Goal: Task Accomplishment & Management: Manage account settings

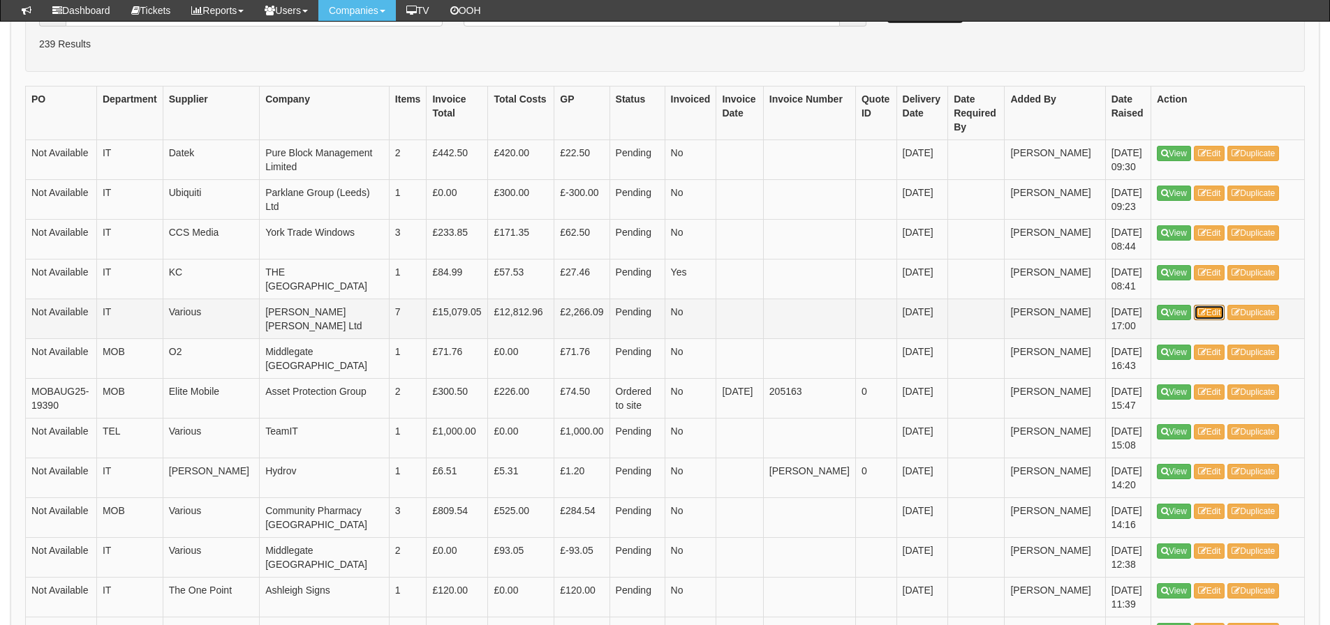
scroll to position [419, 0]
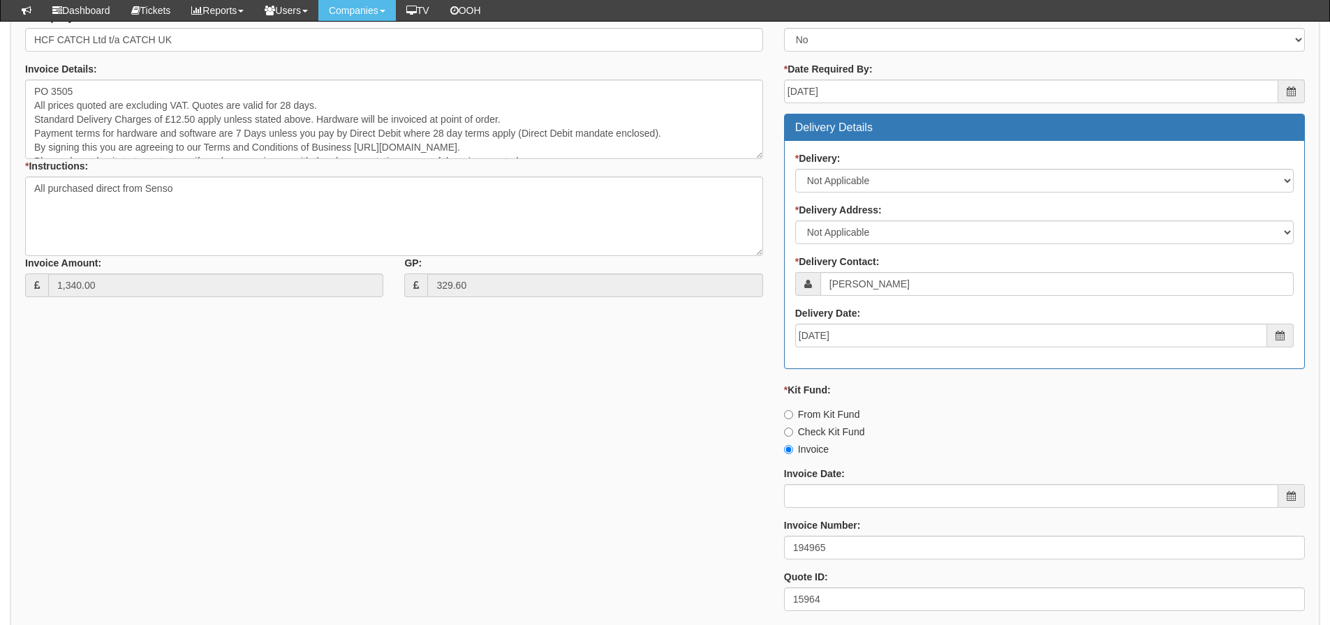
scroll to position [628, 0]
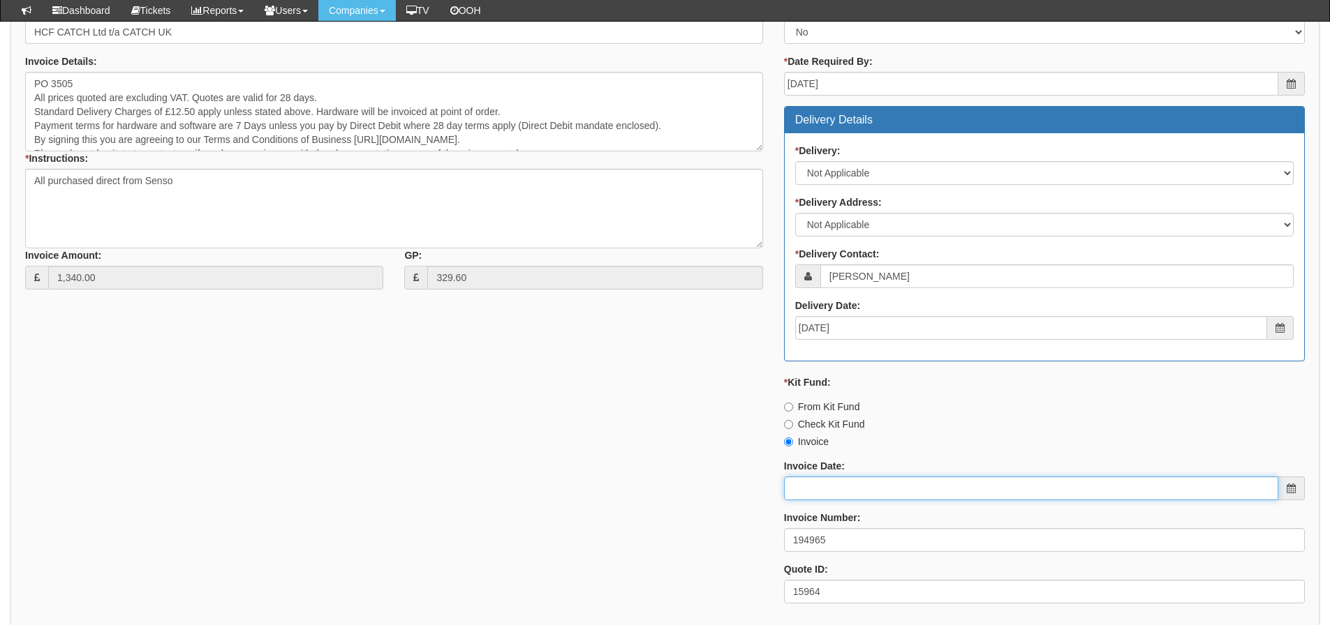
click at [848, 479] on input "Invoice Date:" at bounding box center [1031, 489] width 494 height 24
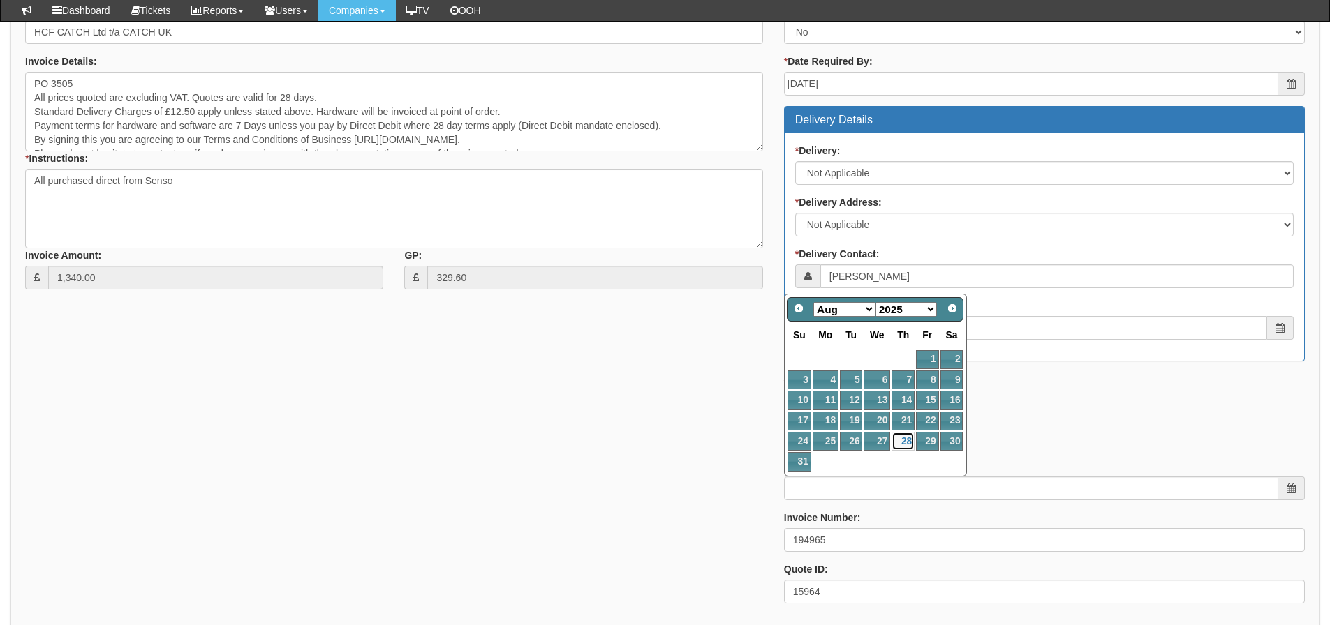
click at [904, 438] on link "28" at bounding box center [902, 441] width 23 height 19
type input "[DATE]"
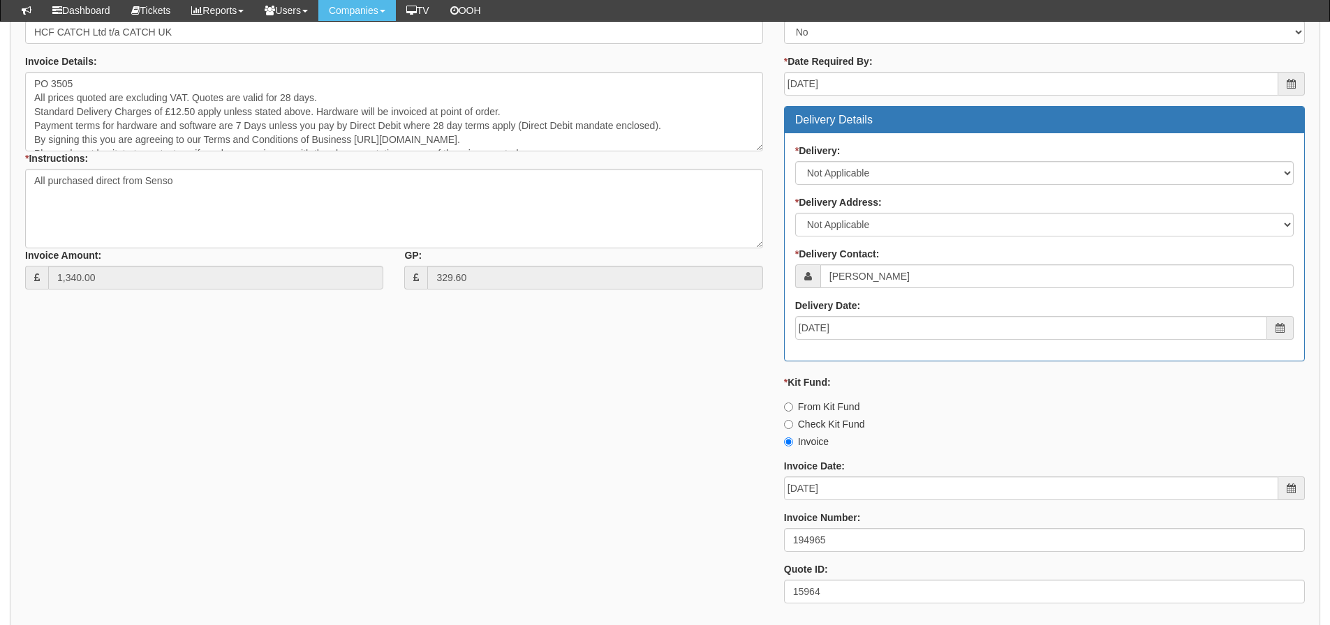
click at [626, 454] on div "* Supplier: Select 123 REG.co.uk 1Password 3 4Gon AA Jones Electric Ltd Abzorb …" at bounding box center [665, 283] width 1300 height 664
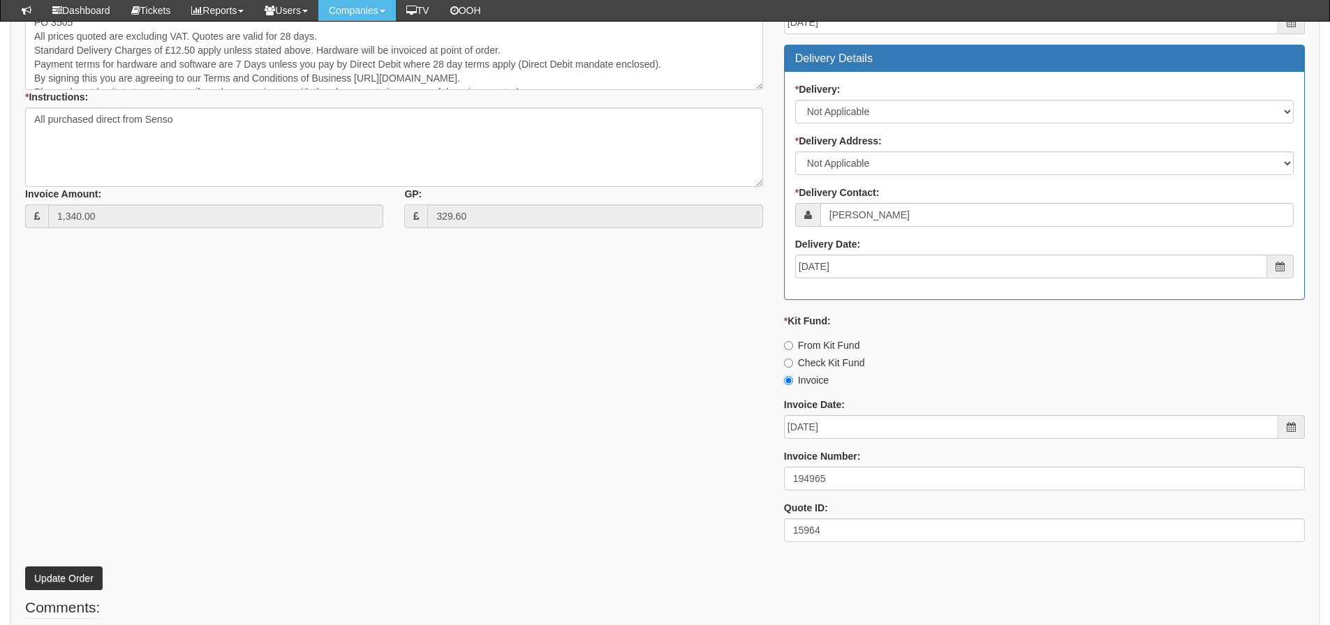
scroll to position [768, 0]
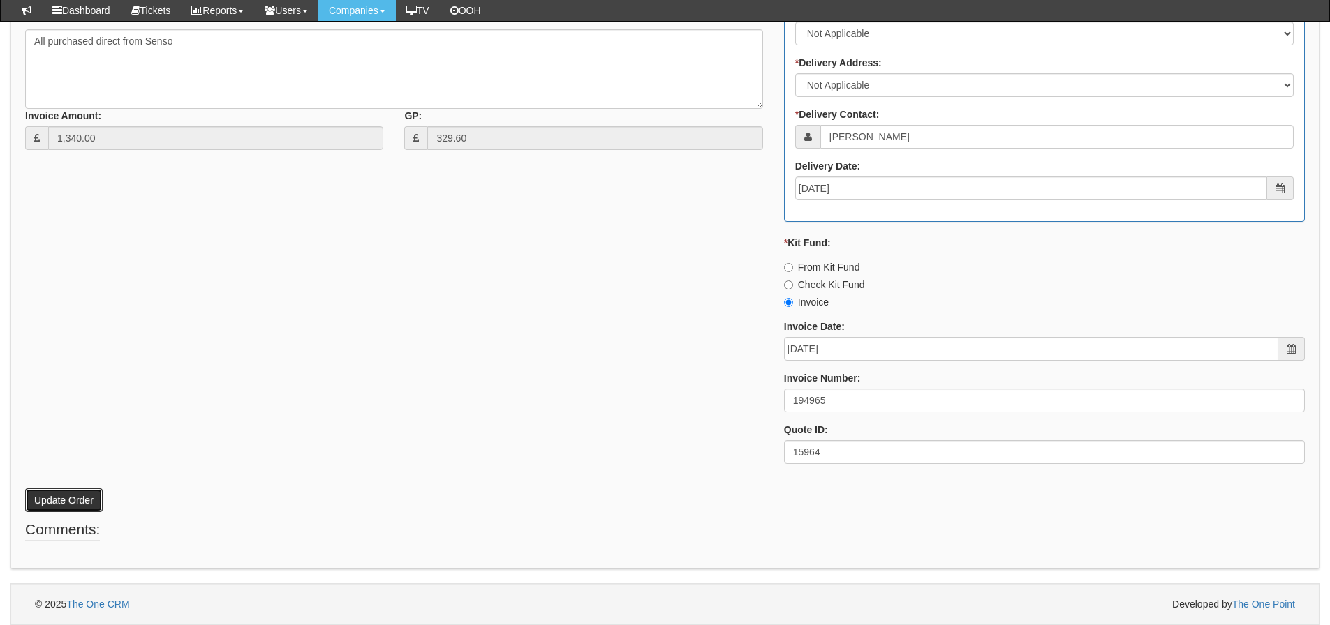
click at [84, 494] on button "Update Order" at bounding box center [63, 501] width 77 height 24
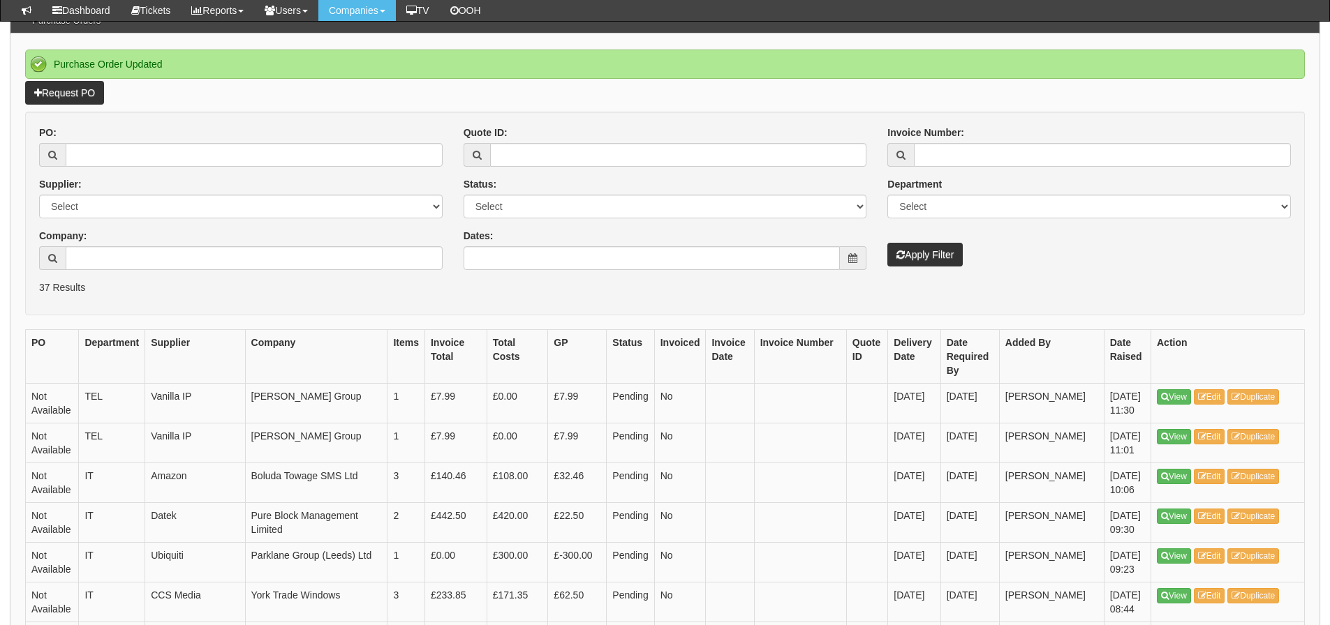
scroll to position [140, 0]
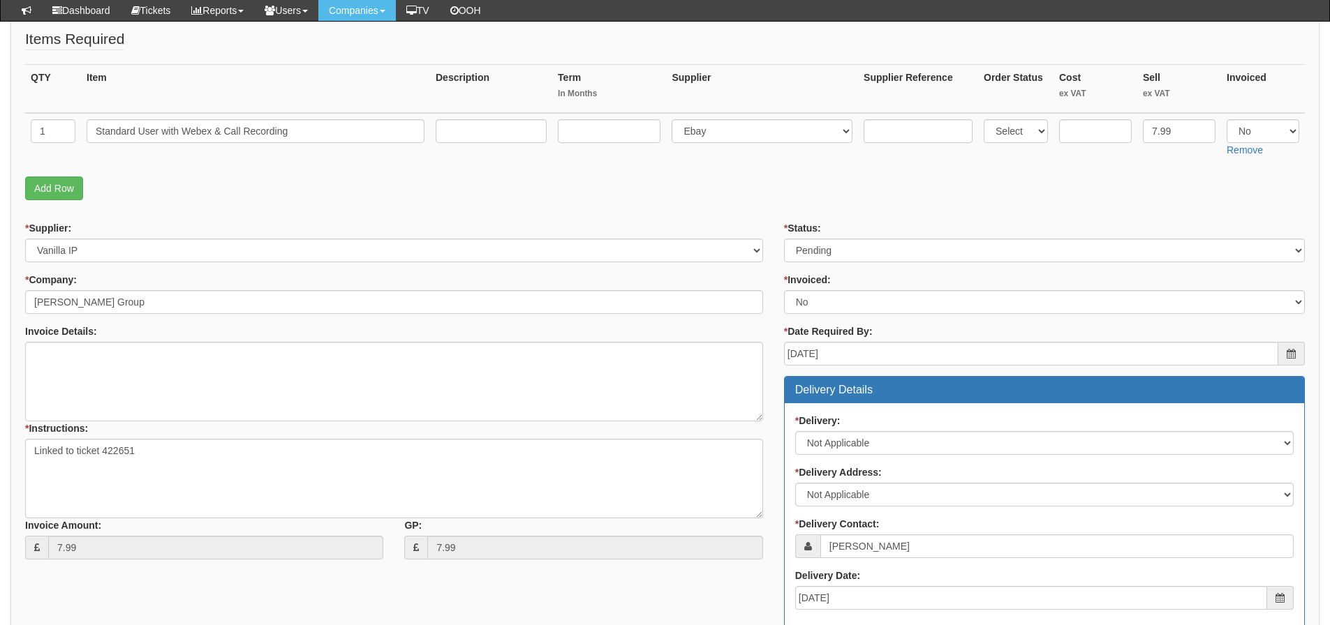
scroll to position [279, 0]
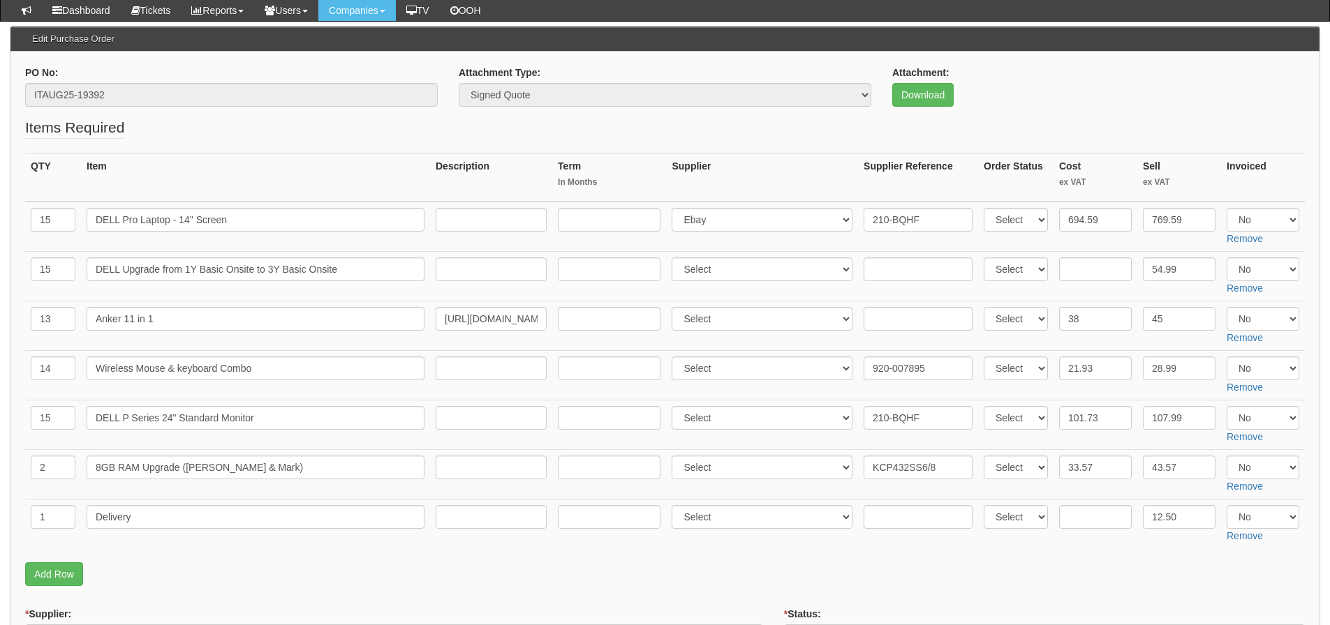
scroll to position [140, 0]
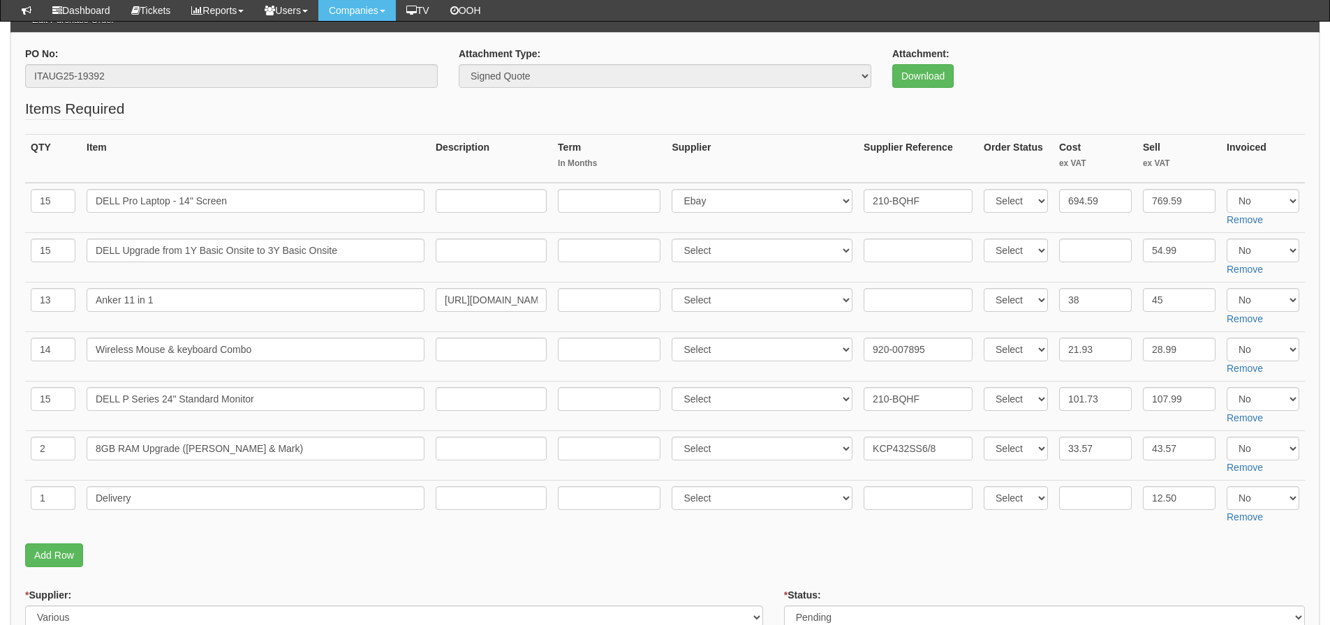
click at [209, 149] on th "Item" at bounding box center [255, 158] width 349 height 49
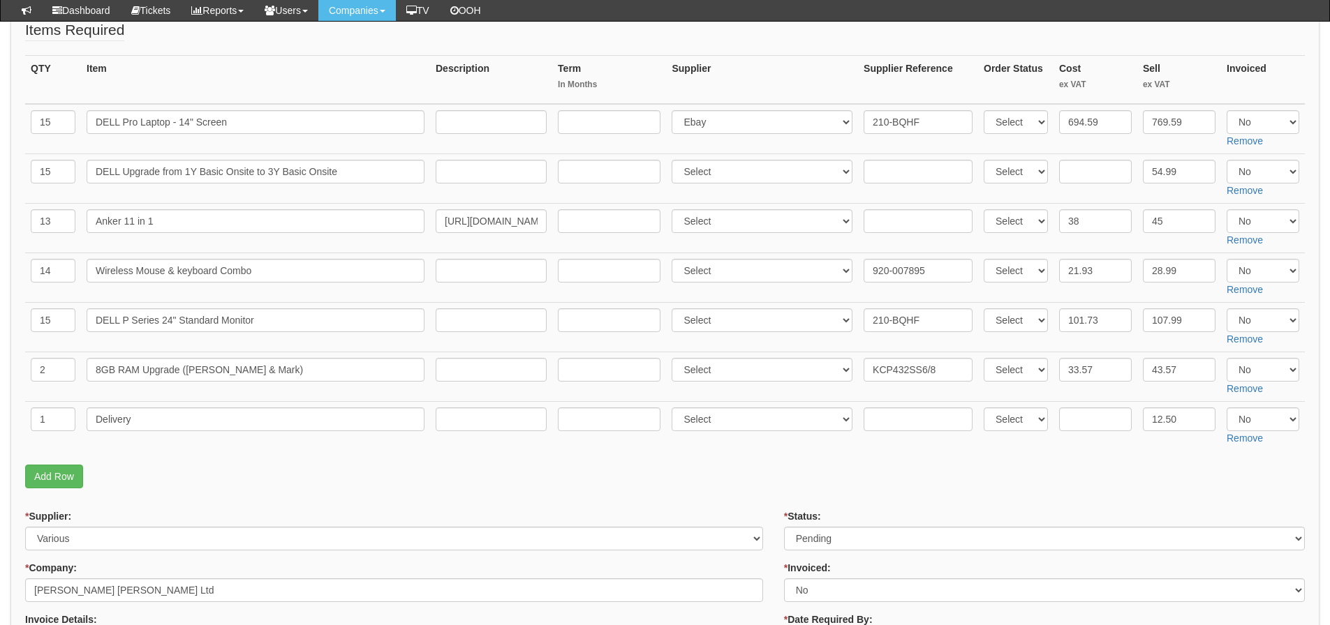
scroll to position [209, 0]
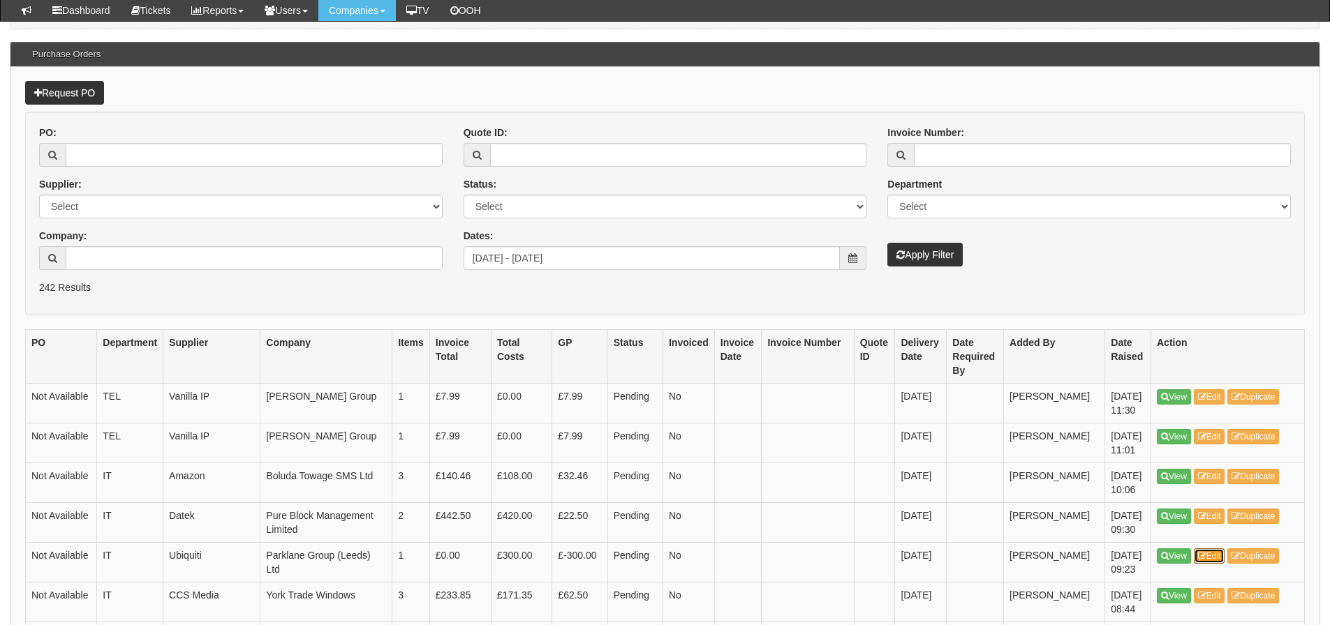
scroll to position [175, 0]
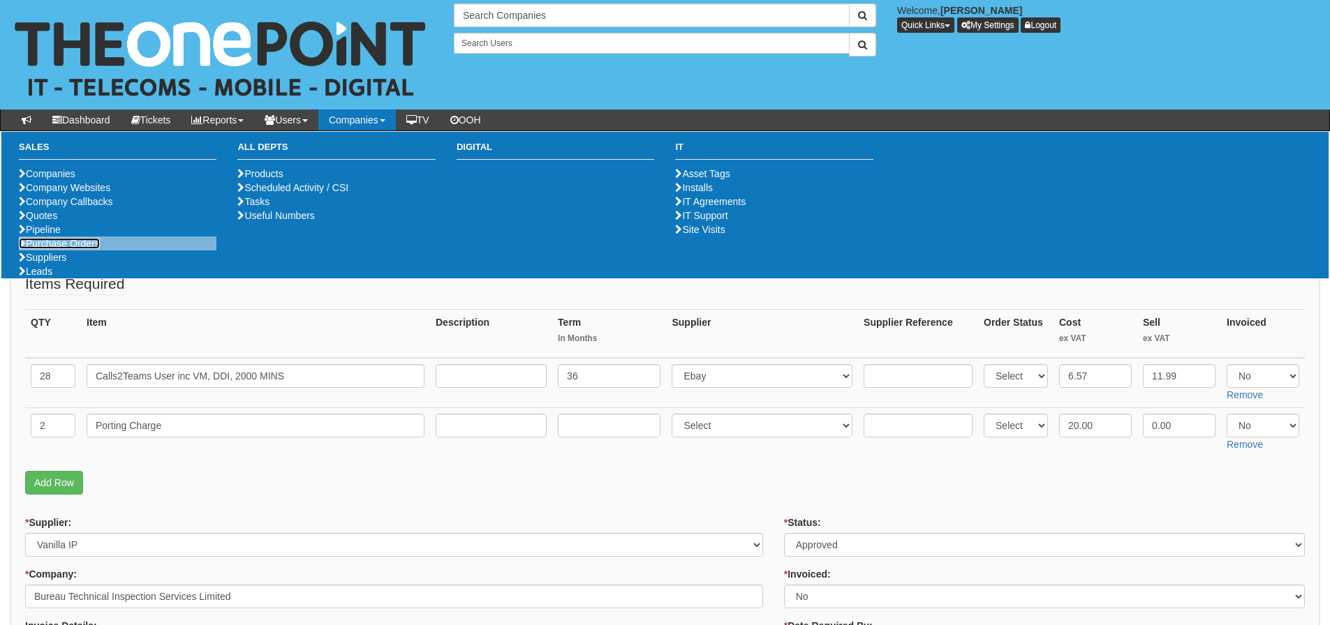
click at [54, 249] on link "Purchase Orders" at bounding box center [59, 243] width 81 height 11
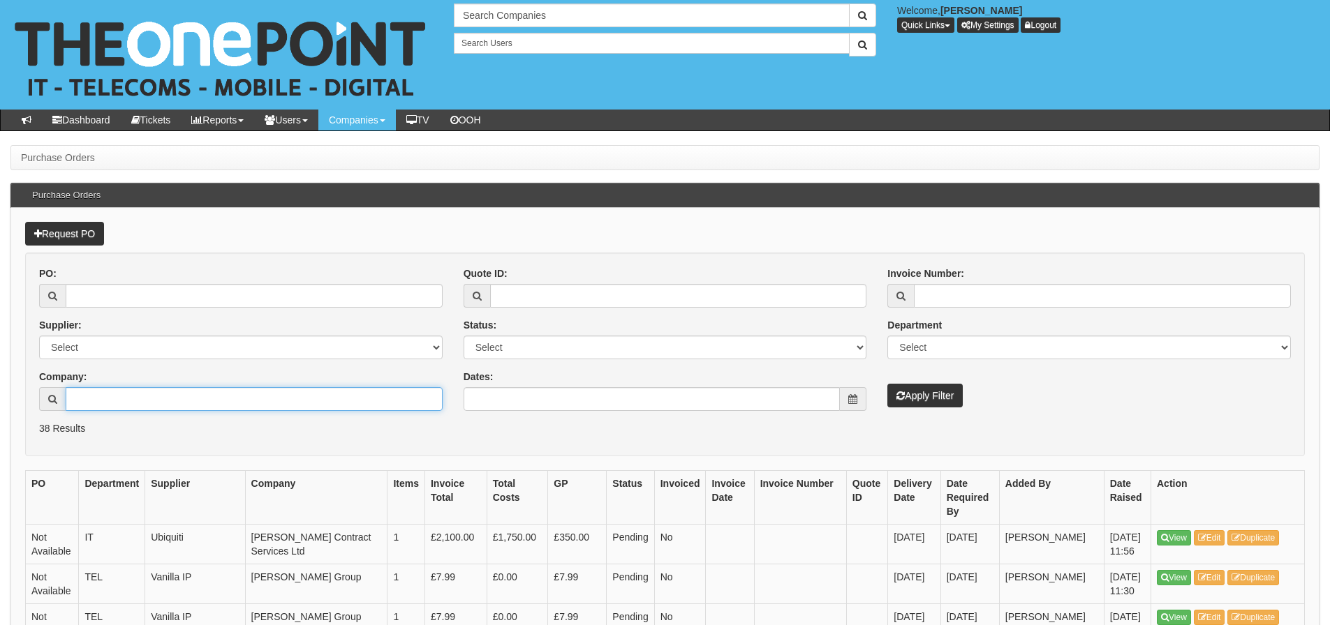
click at [121, 406] on input "Company:" at bounding box center [254, 399] width 377 height 24
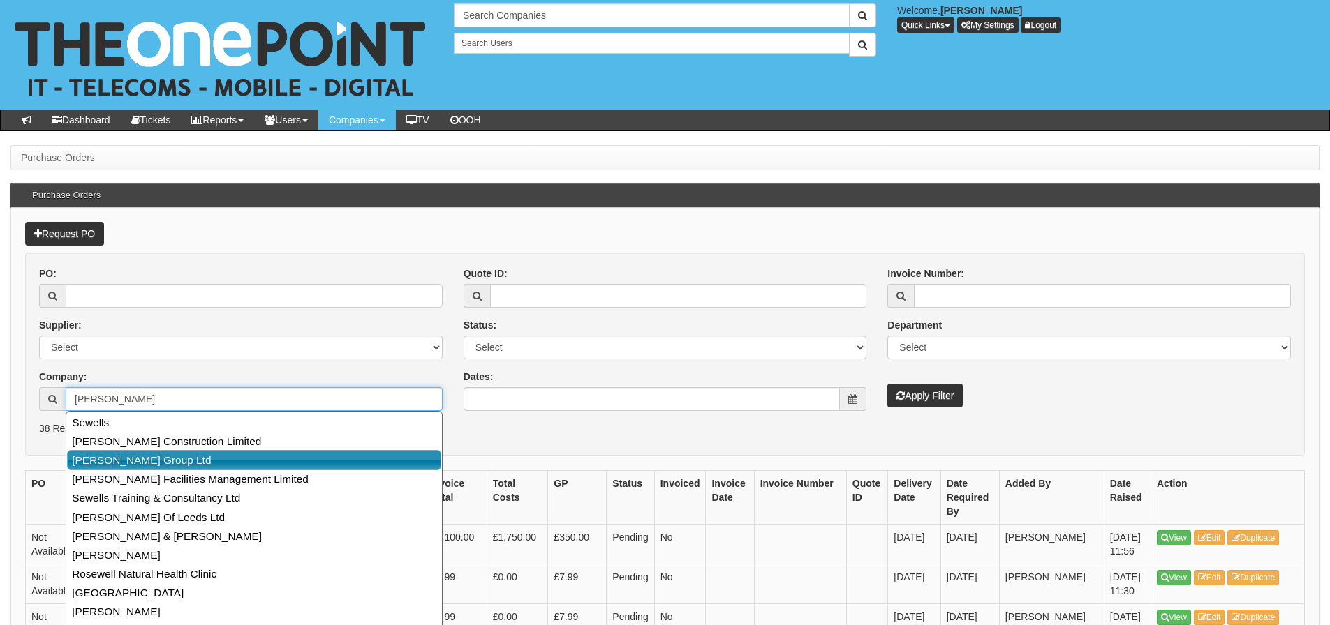
click at [119, 457] on link "Sewell Group Ltd" at bounding box center [254, 460] width 374 height 20
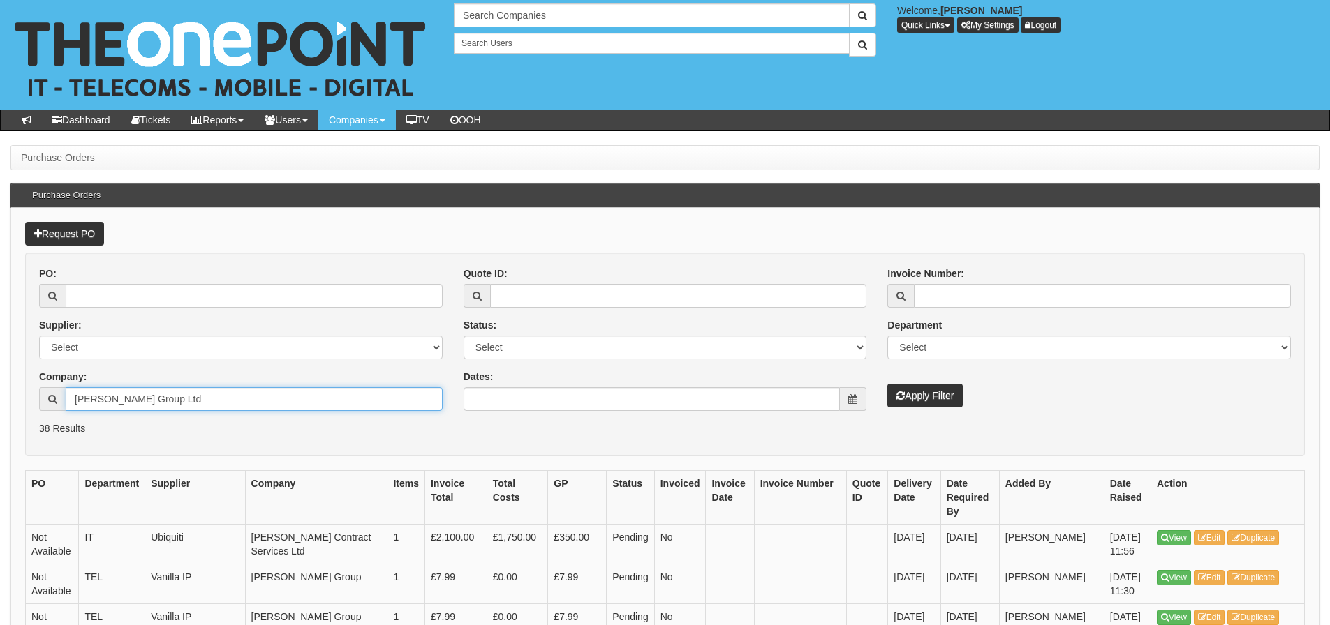
type input "Sewell Group Ltd"
click at [916, 391] on button "Apply Filter" at bounding box center [924, 396] width 75 height 24
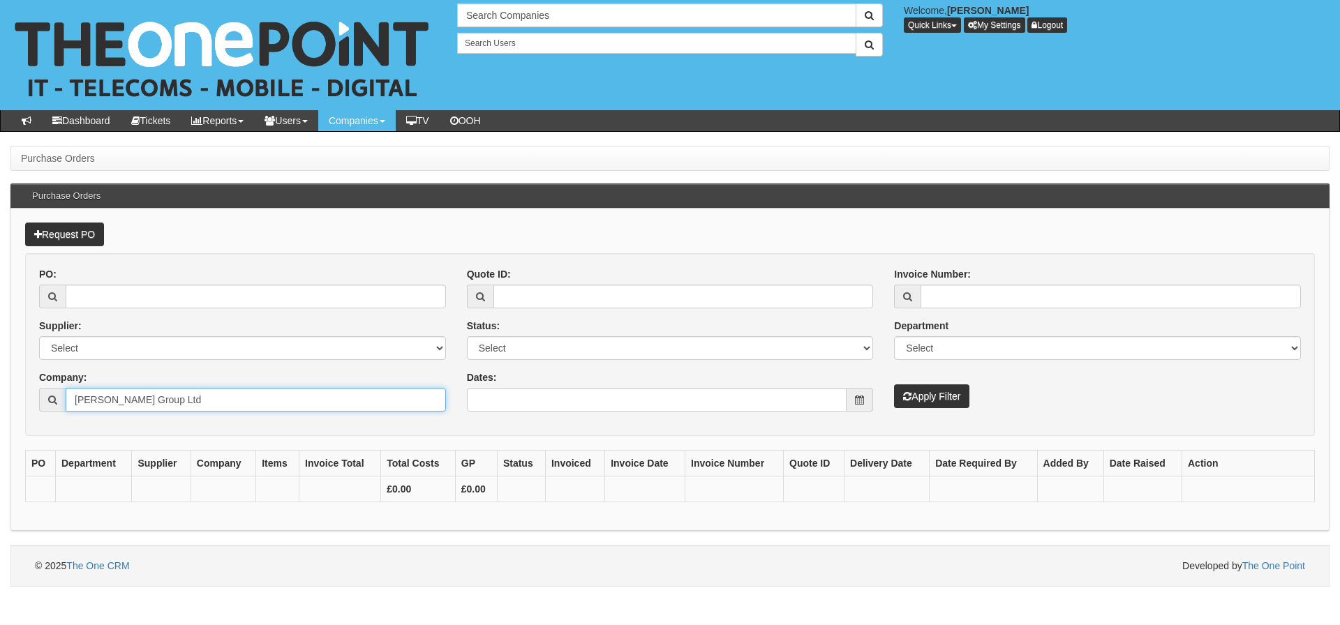
drag, startPoint x: 293, startPoint y: 407, endPoint x: 73, endPoint y: 414, distance: 220.7
click at [74, 413] on div "PO: Supplier: Select 123 REG.co.uk 1Password 3 4Gon AA Jones Electric Ltd Abzor…" at bounding box center [243, 344] width 428 height 155
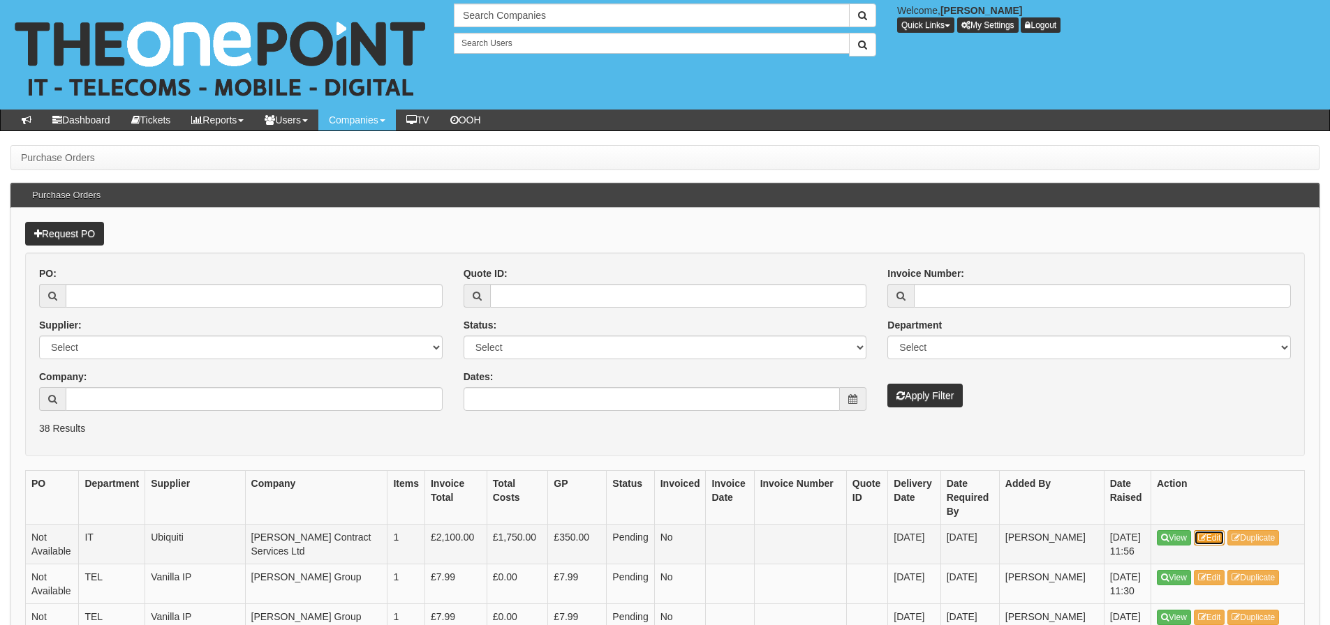
click at [1211, 536] on link "Edit" at bounding box center [1209, 538] width 31 height 15
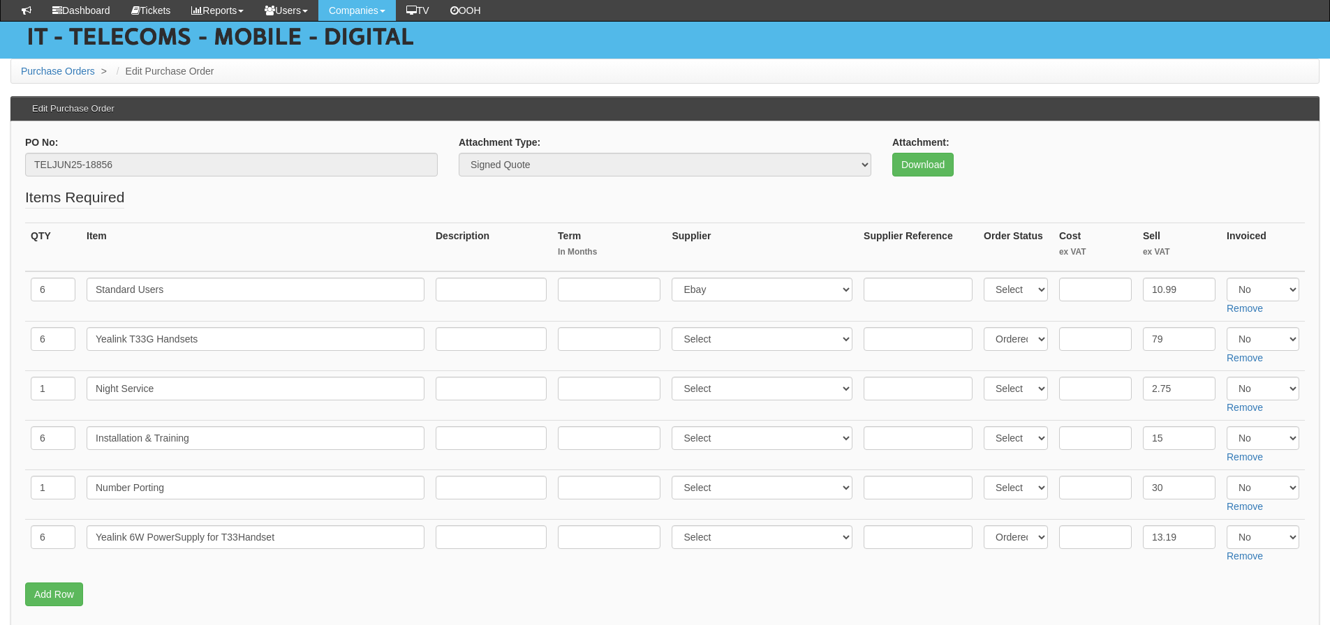
scroll to position [140, 0]
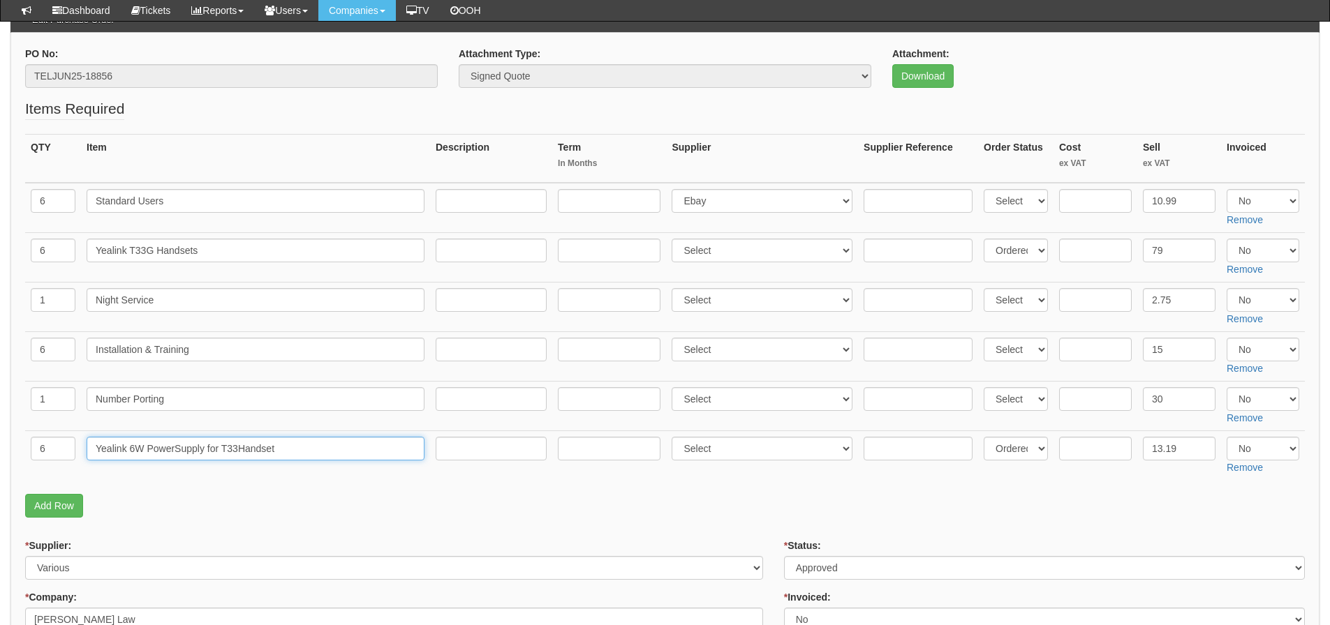
drag, startPoint x: 288, startPoint y: 455, endPoint x: 48, endPoint y: 449, distance: 240.2
click at [48, 449] on tr "6 Yealink 6W PowerSupply for T33Handset Select 123 REG.co.uk 1Password 3 4Gon A…" at bounding box center [665, 456] width 1280 height 50
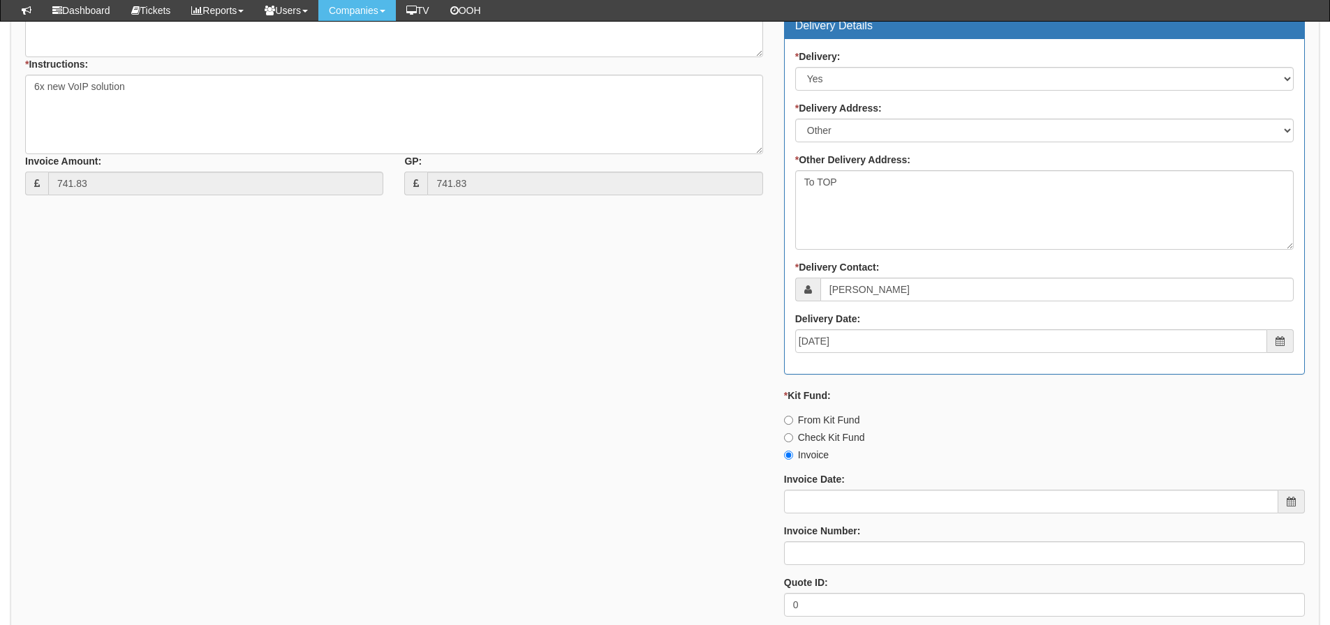
scroll to position [974, 0]
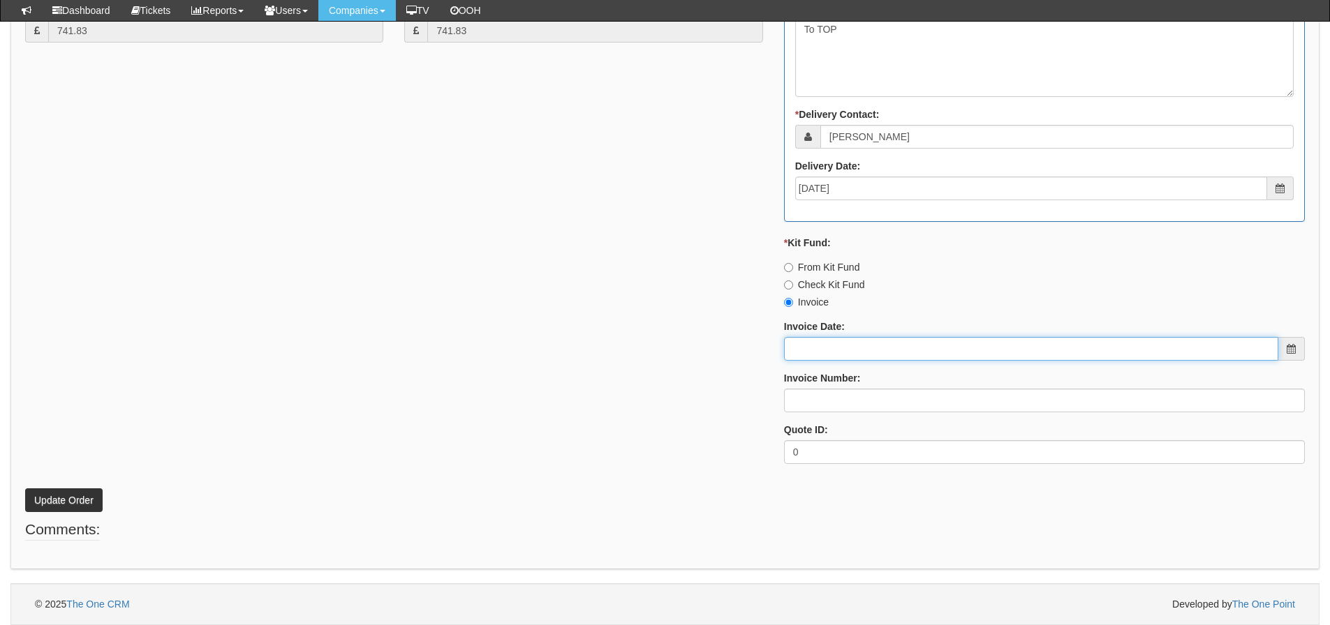
click at [845, 348] on input "Invoice Date:" at bounding box center [1031, 349] width 494 height 24
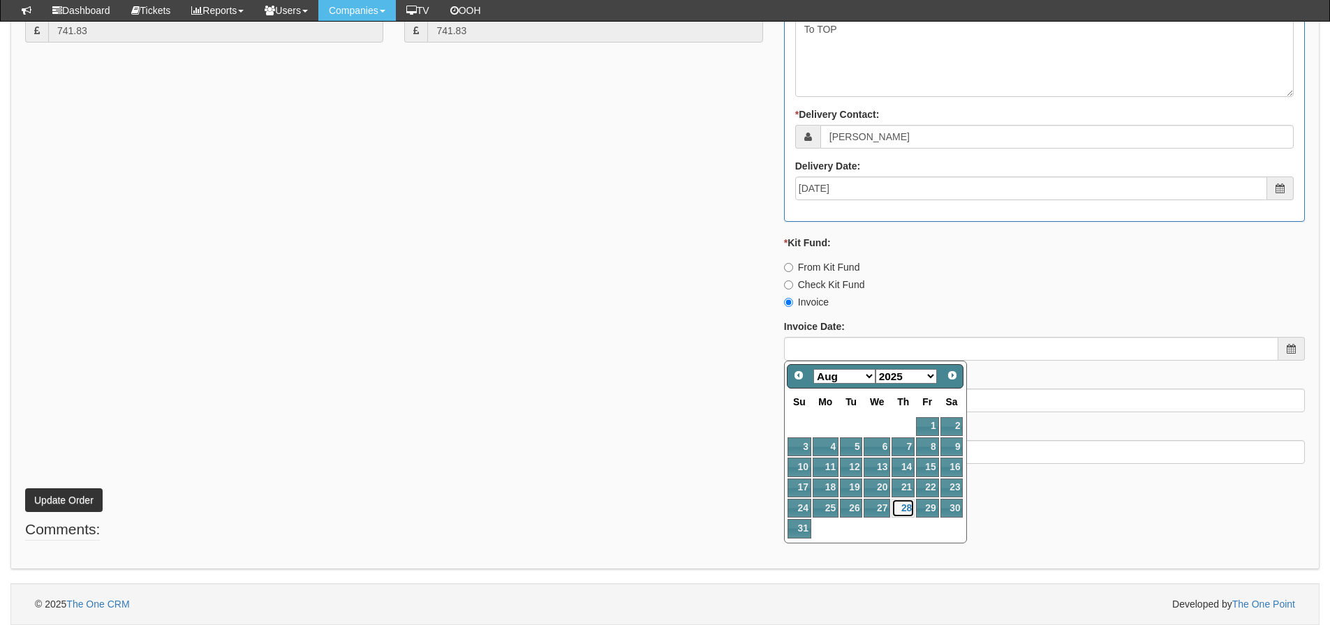
click at [906, 505] on link "28" at bounding box center [902, 508] width 23 height 19
type input "[DATE]"
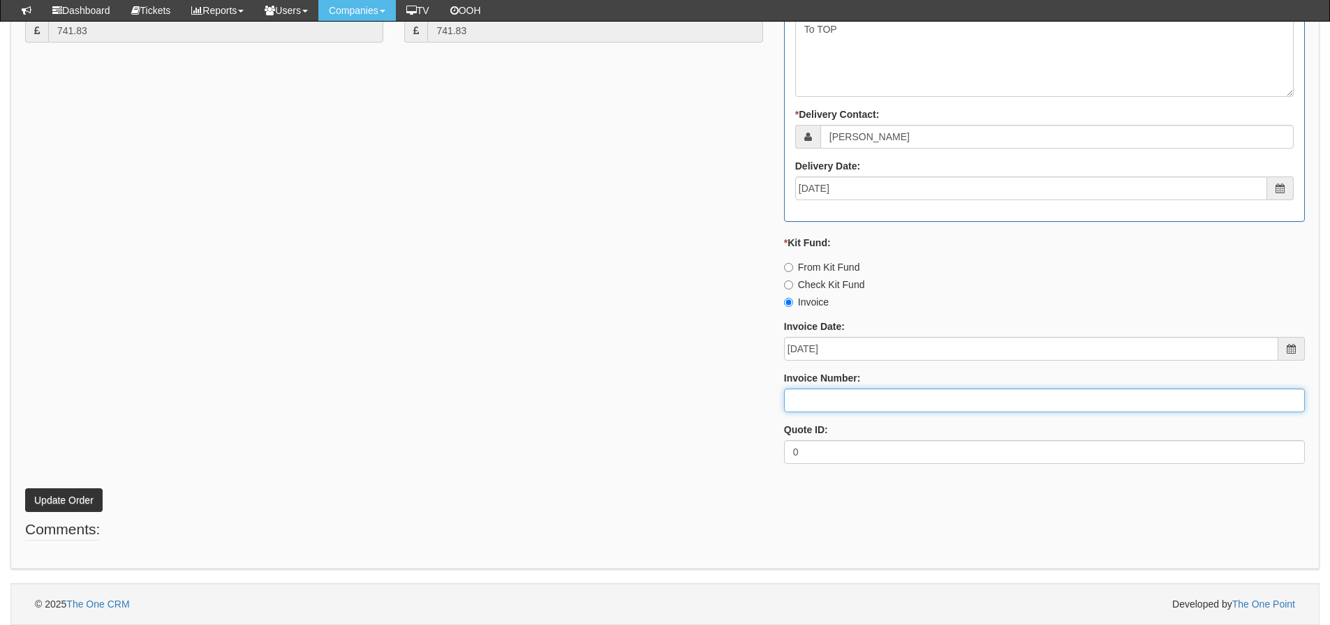
click at [862, 397] on input "Invoice Number:" at bounding box center [1044, 401] width 521 height 24
type input "205164"
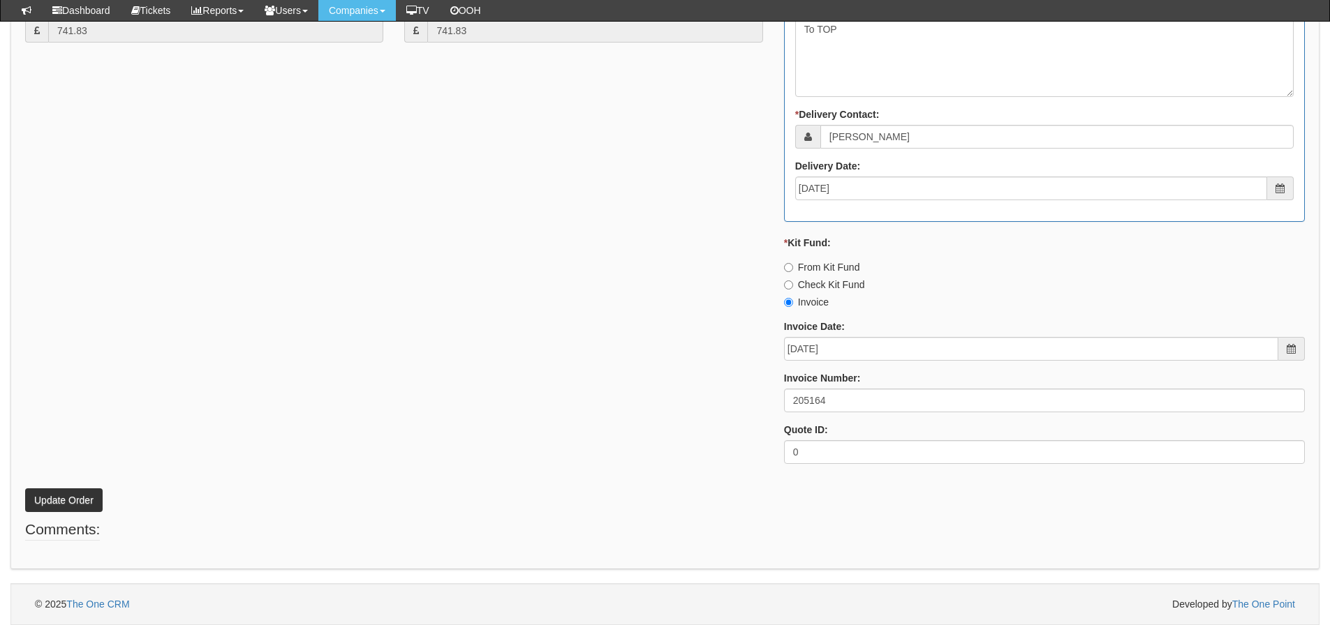
click at [573, 332] on div "* Supplier: Select 123 [DOMAIN_NAME] 1Password 3 4Gon [PERSON_NAME] Electric Lt…" at bounding box center [665, 89] width 1300 height 771
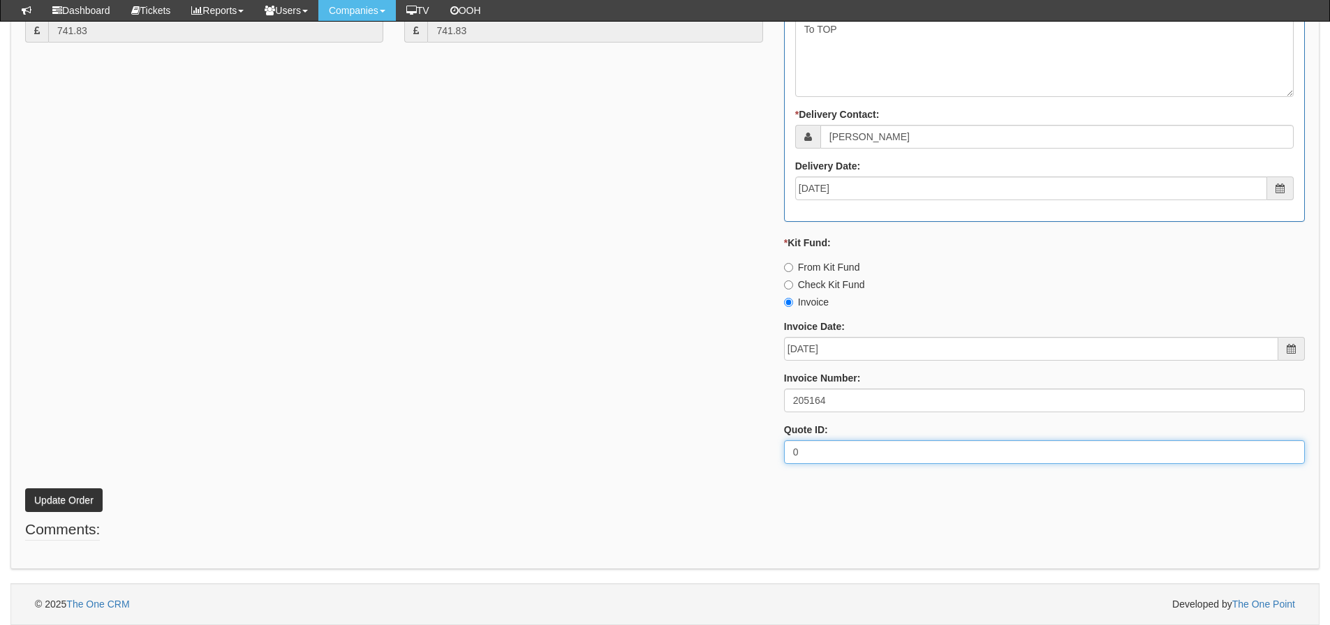
click at [253, 468] on div "* Supplier: Select 123 [DOMAIN_NAME] 1Password 3 4Gon [PERSON_NAME] Electric Lt…" at bounding box center [665, 89] width 1300 height 771
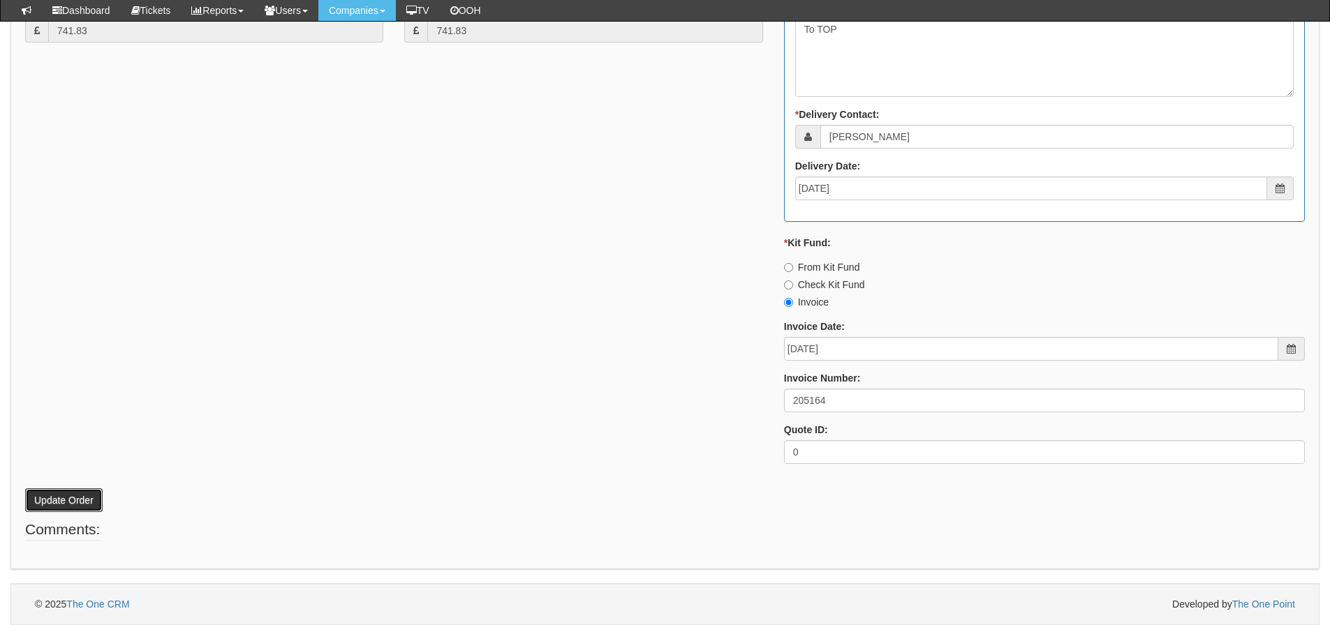
click at [84, 492] on button "Update Order" at bounding box center [63, 501] width 77 height 24
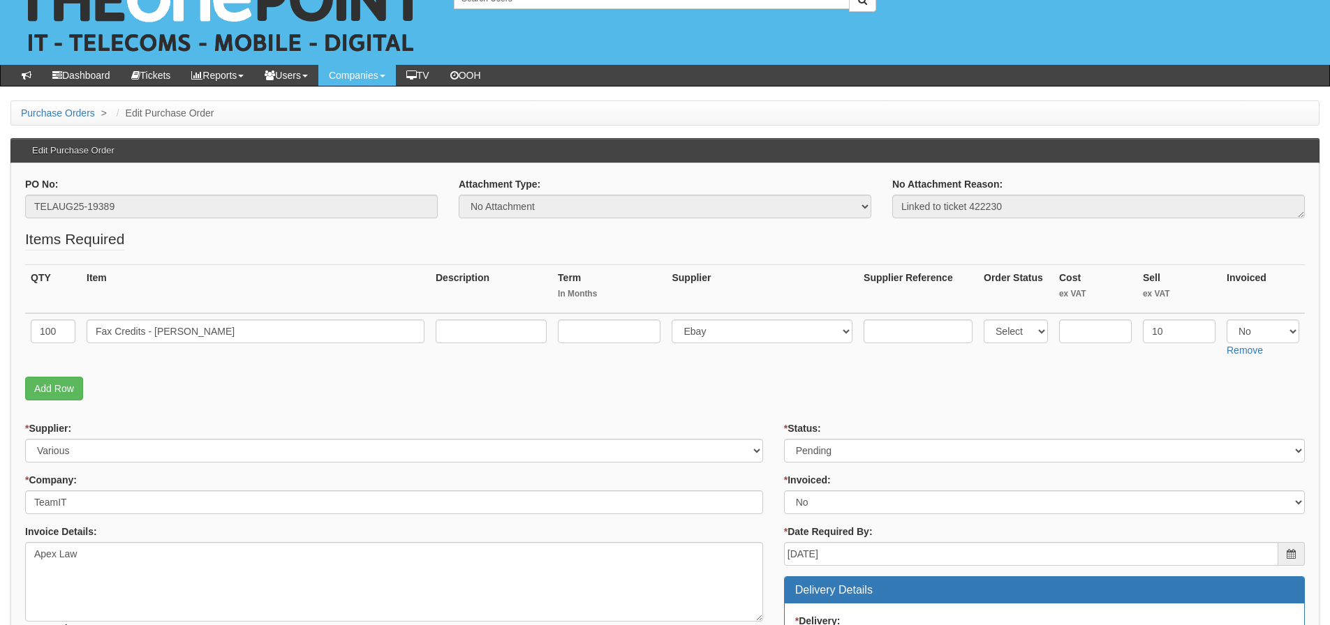
scroll to position [70, 0]
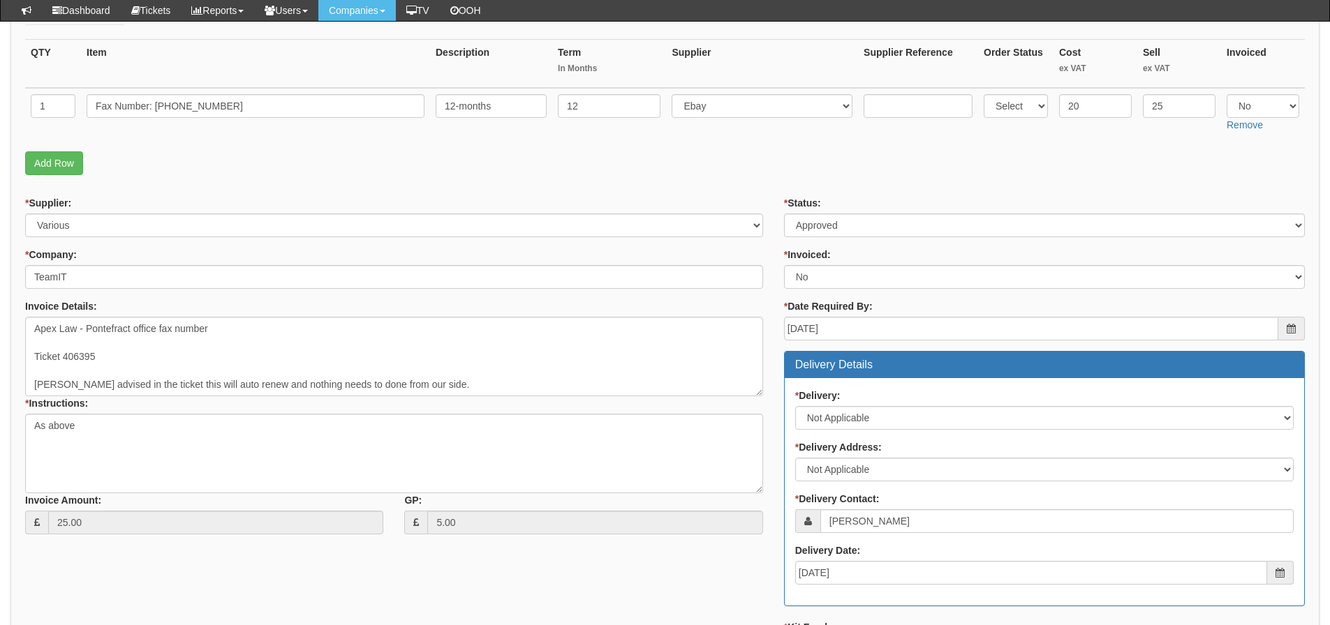
scroll to position [209, 0]
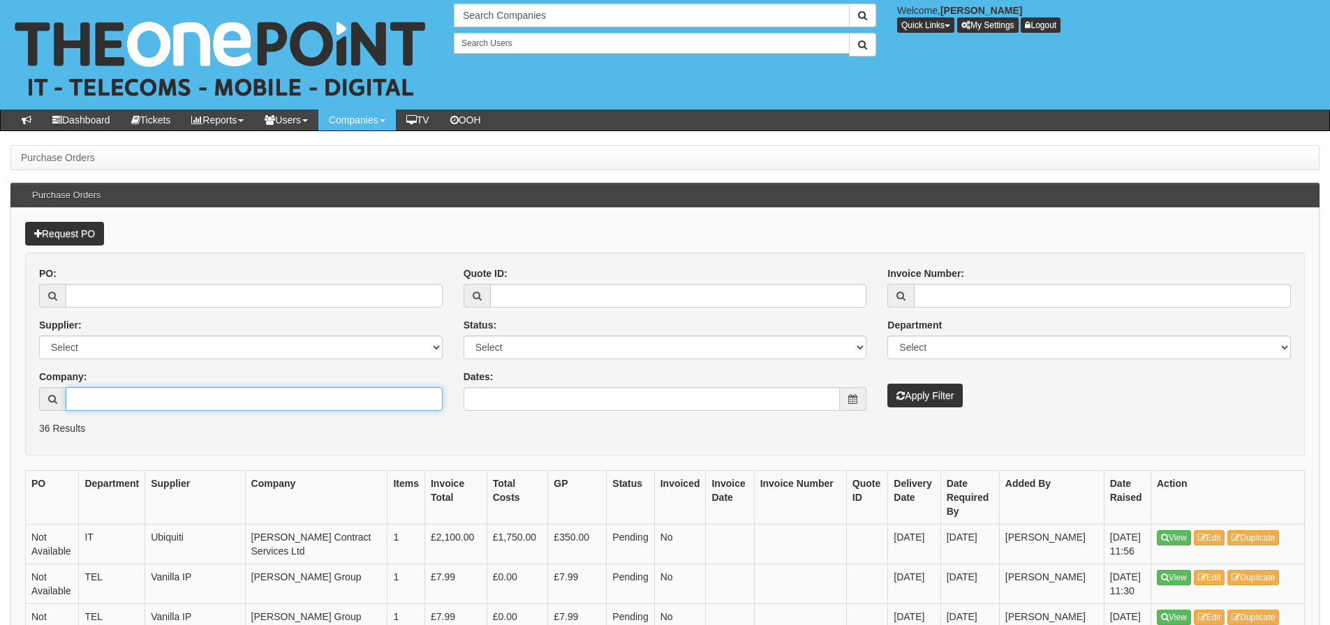
click at [125, 403] on input "Company:" at bounding box center [254, 399] width 377 height 24
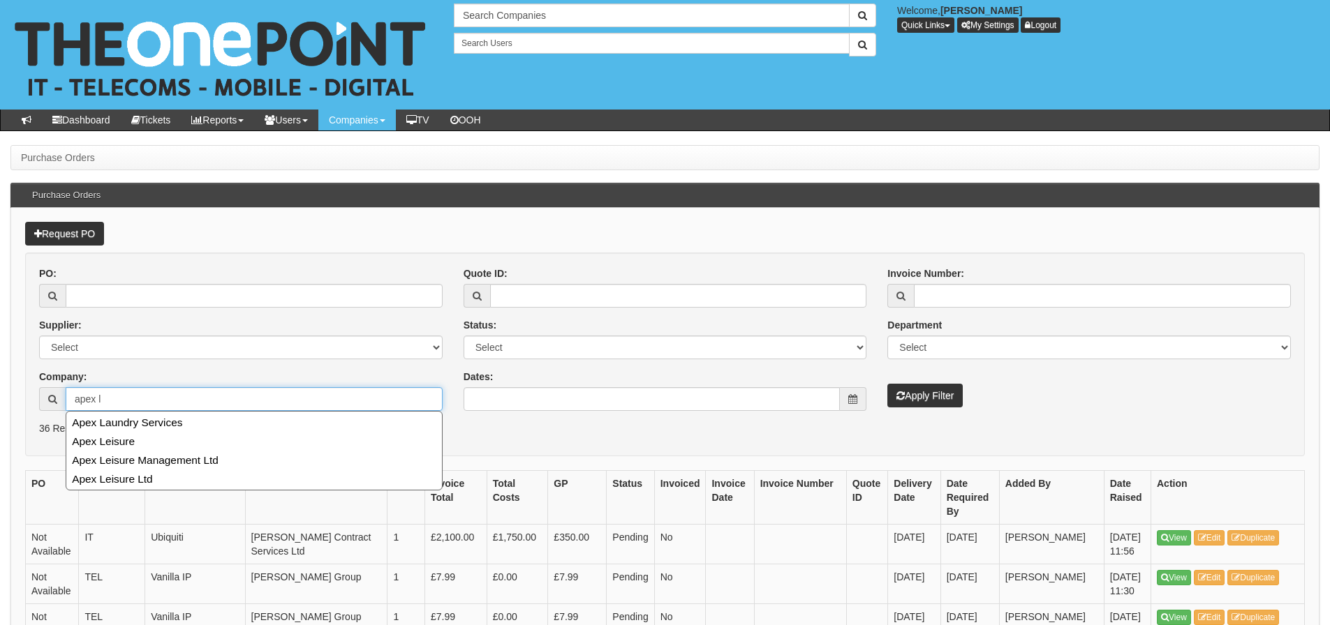
type input "apex l"
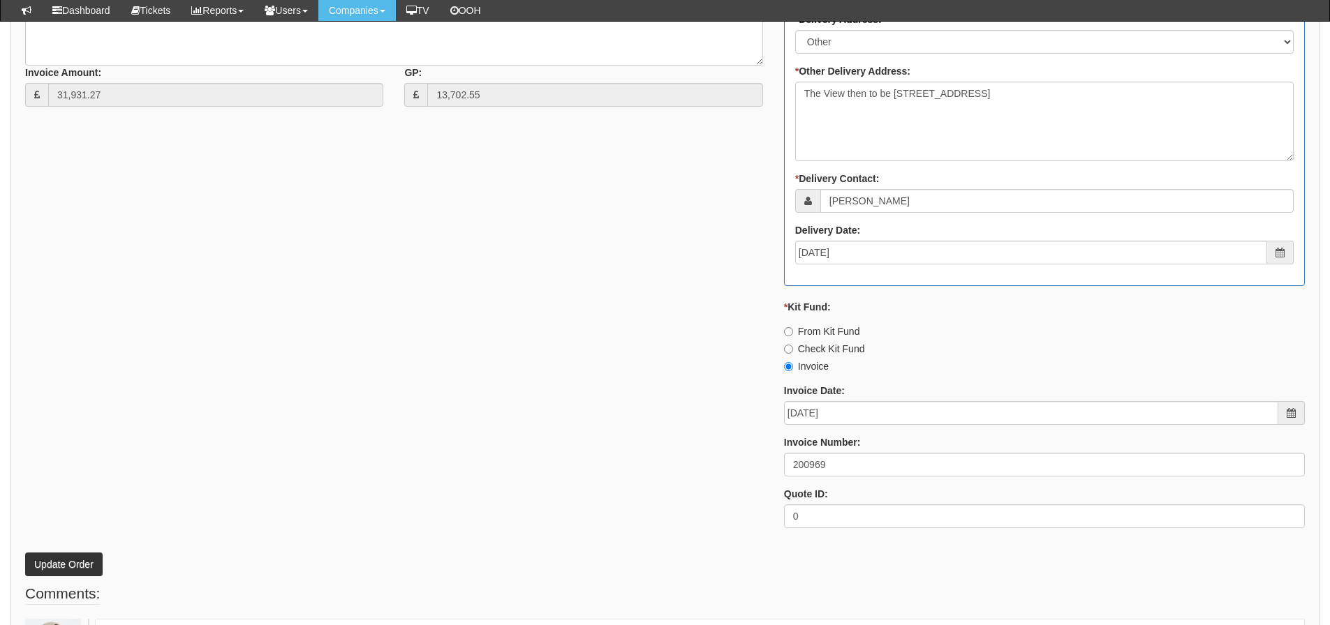
scroll to position [1605, 0]
click at [248, 375] on div "* Supplier: Select 123 [DOMAIN_NAME] 1Password 3 4Gon [PERSON_NAME] Electric Lt…" at bounding box center [665, 152] width 1300 height 771
